Goal: Contribute content: Add original content to the website for others to see

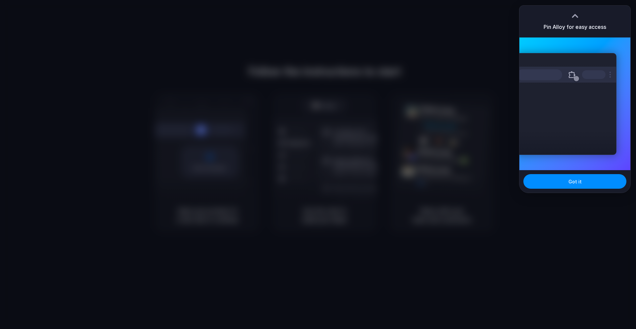
click at [318, 164] on div at bounding box center [318, 164] width 0 height 0
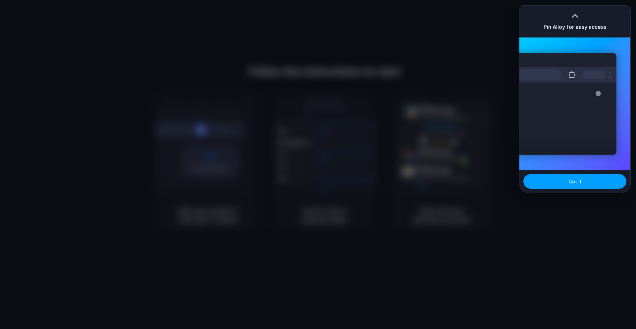
click at [575, 178] on span "Got it" at bounding box center [574, 181] width 13 height 7
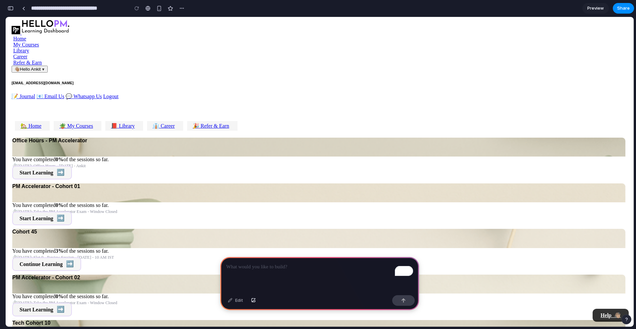
click at [253, 268] on p "To enrich screen reader interactions, please activate Accessibility in Grammarl…" at bounding box center [319, 267] width 187 height 8
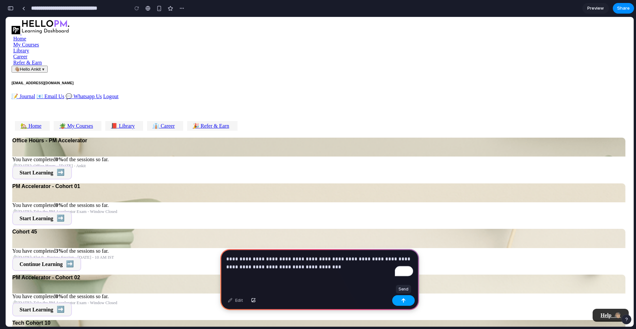
click at [398, 302] on button "button" at bounding box center [403, 300] width 23 height 11
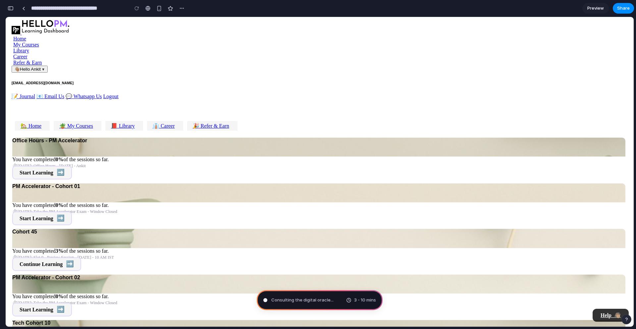
type input "**********"
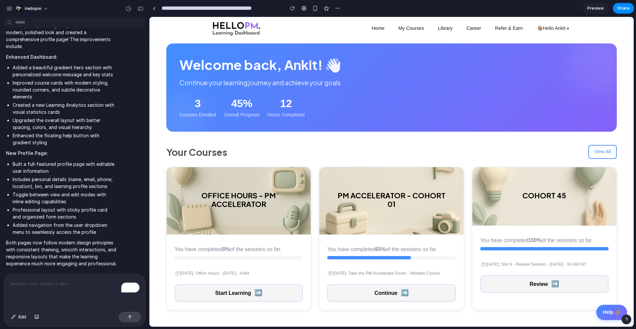
click at [560, 27] on span "Hello Ankit ▼" at bounding box center [556, 28] width 27 height 5
click at [390, 88] on div "Welcome back, Ankit! 👋 Continue your learning journey and achieve your goals 3 …" at bounding box center [392, 88] width 424 height 62
